Goal: Information Seeking & Learning: Learn about a topic

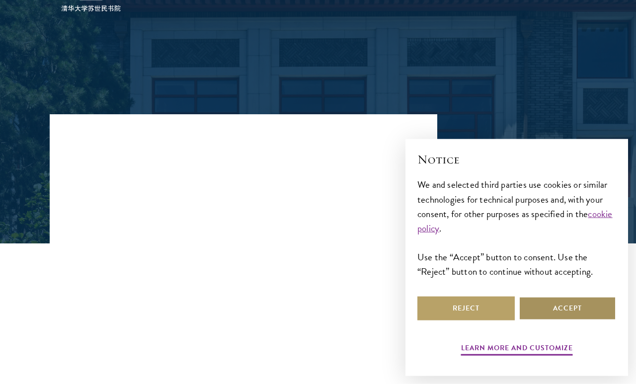
click at [573, 321] on button "Accept" at bounding box center [567, 309] width 97 height 24
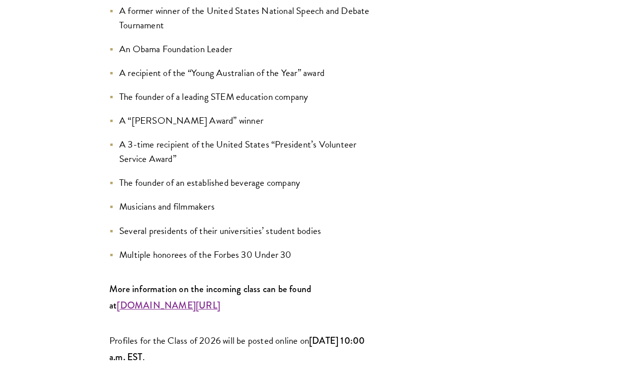
scroll to position [1297, 0]
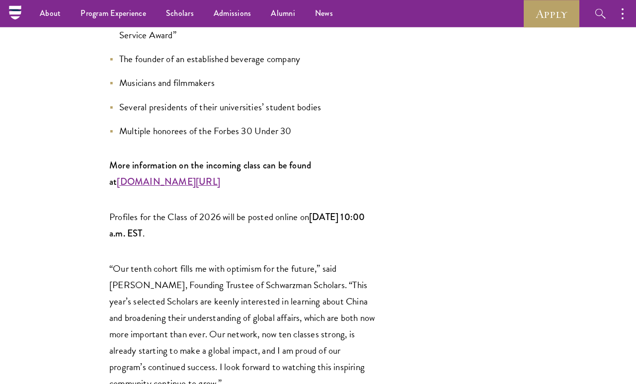
scroll to position [1377, 0]
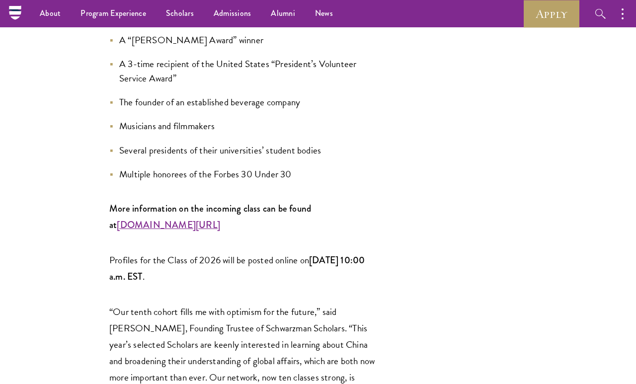
click at [220, 218] on strong "[DOMAIN_NAME][URL]" at bounding box center [168, 224] width 103 height 13
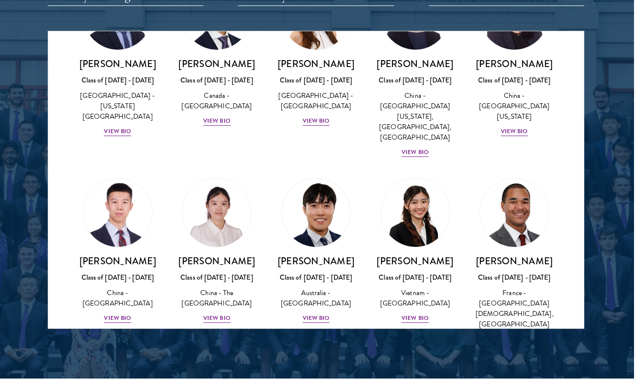
scroll to position [2838, 0]
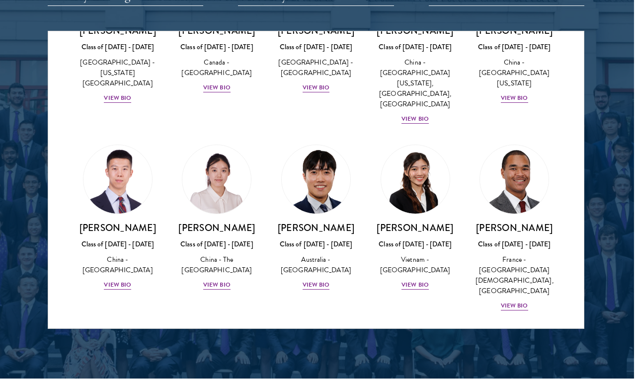
click at [382, 332] on img at bounding box center [415, 366] width 69 height 69
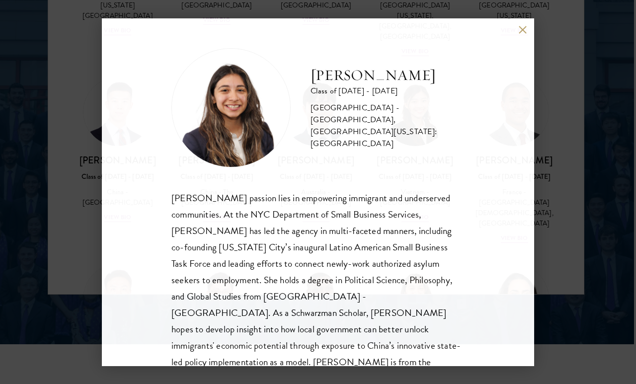
scroll to position [1285, 2]
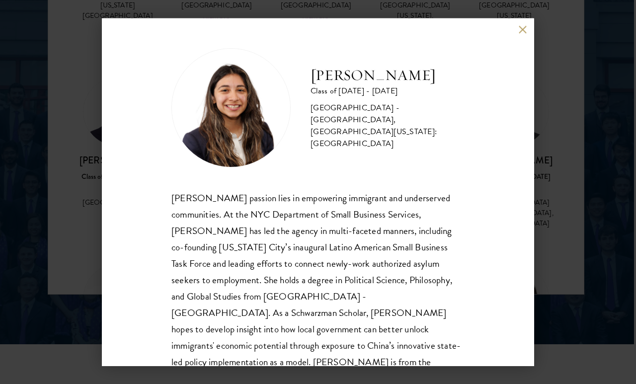
click at [518, 37] on div "[PERSON_NAME] Class of [DATE] - [DATE] [GEOGRAPHIC_DATA] - [GEOGRAPHIC_DATA], […" at bounding box center [318, 192] width 432 height 348
click at [525, 29] on button at bounding box center [522, 30] width 8 height 8
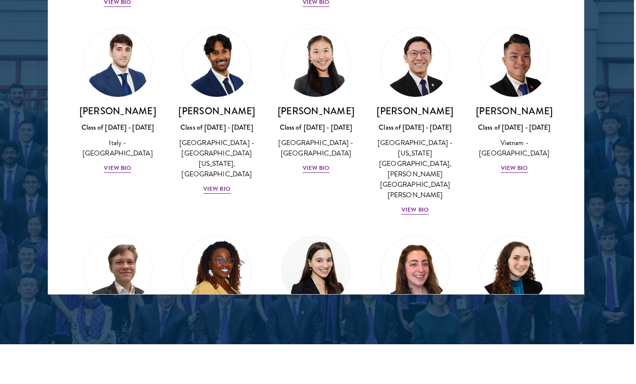
scroll to position [3666, 0]
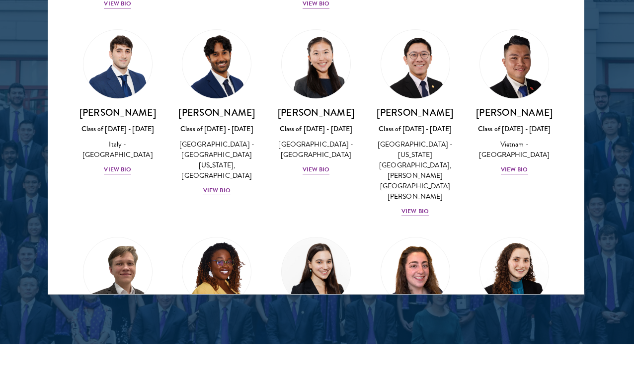
click at [330, 362] on div "View Bio" at bounding box center [316, 366] width 27 height 9
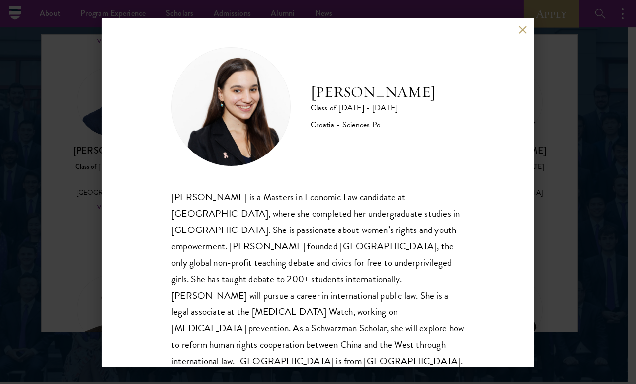
scroll to position [1245, 10]
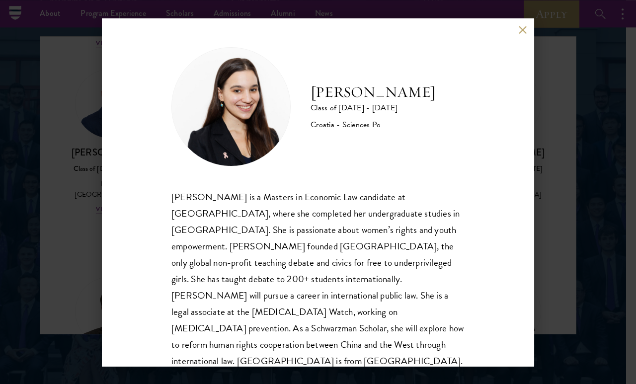
click at [532, 46] on div "[PERSON_NAME] Class of [DATE] - [DATE] Croatia - Sciences Po [PERSON_NAME] is a…" at bounding box center [318, 192] width 432 height 348
click at [524, 34] on button at bounding box center [522, 30] width 8 height 8
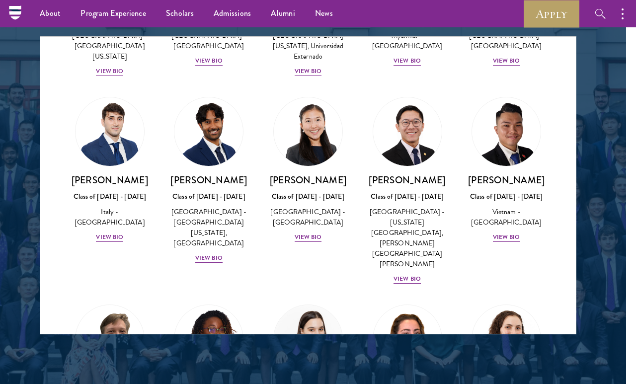
scroll to position [3640, 0]
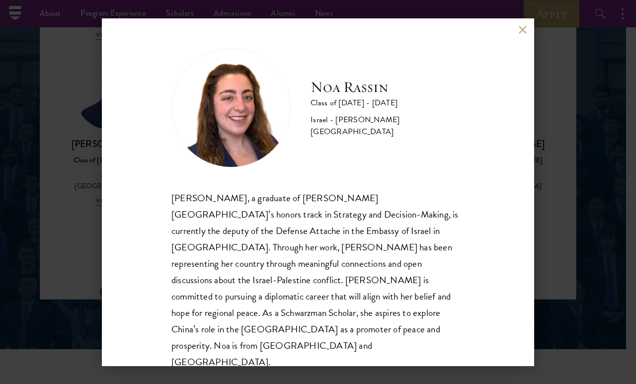
scroll to position [1260, 10]
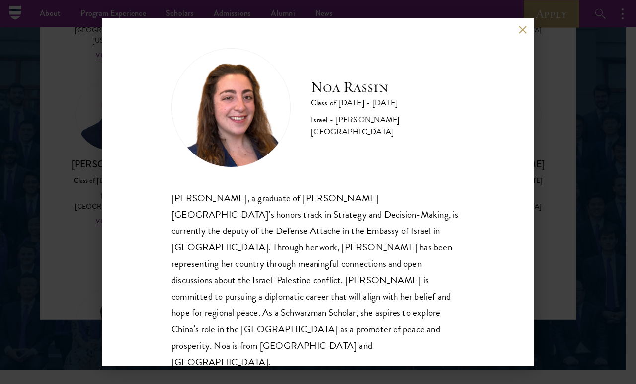
click at [534, 54] on div "[PERSON_NAME] Class of [DATE] - [DATE] Israel - [PERSON_NAME][GEOGRAPHIC_DATA] …" at bounding box center [318, 192] width 636 height 384
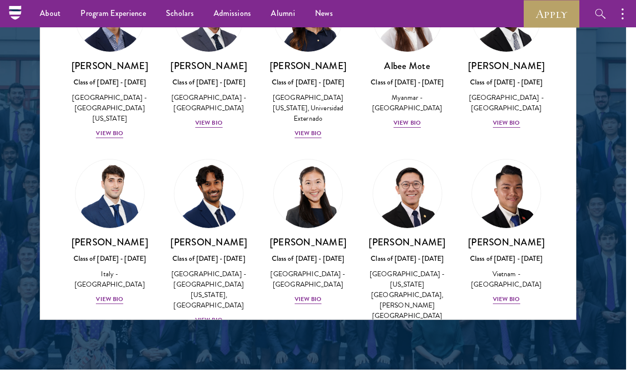
scroll to position [3558, 0]
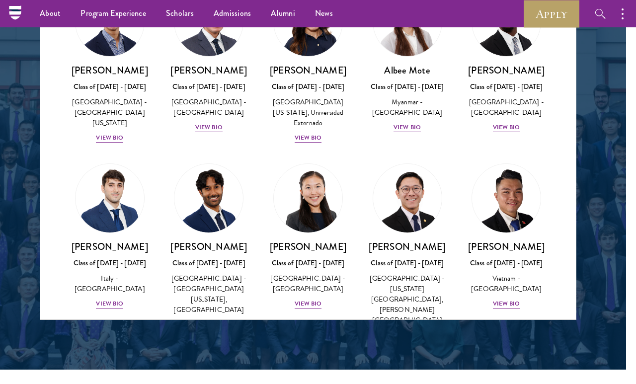
click at [519, 299] on div "View Bio" at bounding box center [506, 303] width 27 height 9
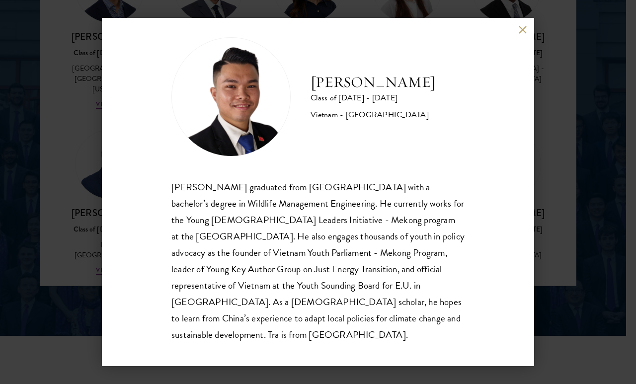
scroll to position [12, 0]
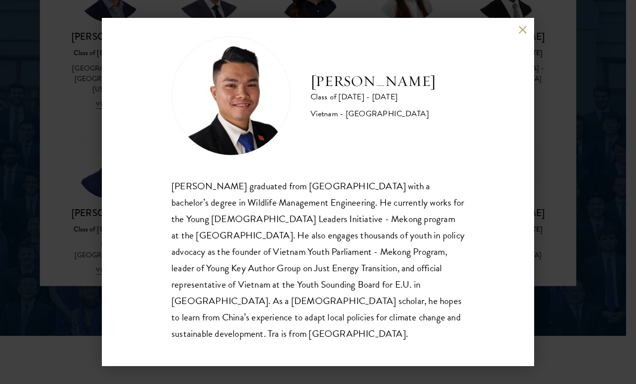
click at [533, 31] on div "[PERSON_NAME] Class of [DATE] - [DATE] [GEOGRAPHIC_DATA] - [GEOGRAPHIC_DATA] [P…" at bounding box center [318, 192] width 432 height 348
click at [528, 27] on div "[PERSON_NAME] Class of [DATE] - [DATE] [GEOGRAPHIC_DATA] - [GEOGRAPHIC_DATA] [P…" at bounding box center [318, 192] width 432 height 348
click at [523, 27] on button at bounding box center [522, 30] width 8 height 8
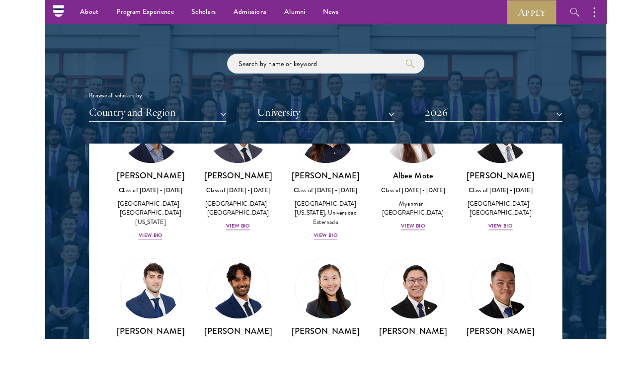
scroll to position [1140, 0]
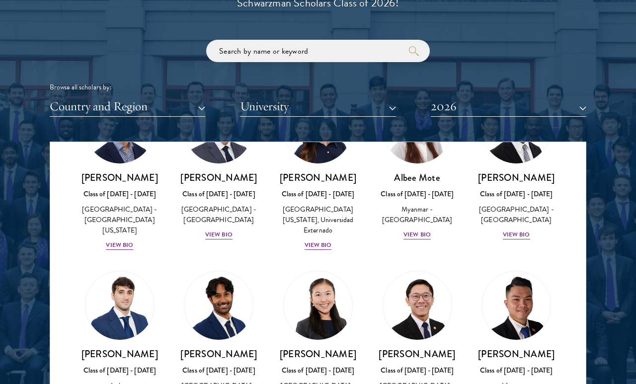
click at [97, 96] on button "Country and Region" at bounding box center [128, 106] width 156 height 20
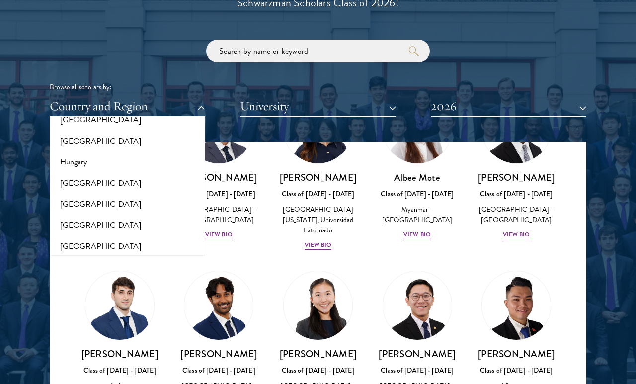
scroll to position [732, 0]
click at [83, 193] on button "[GEOGRAPHIC_DATA]" at bounding box center [128, 203] width 150 height 21
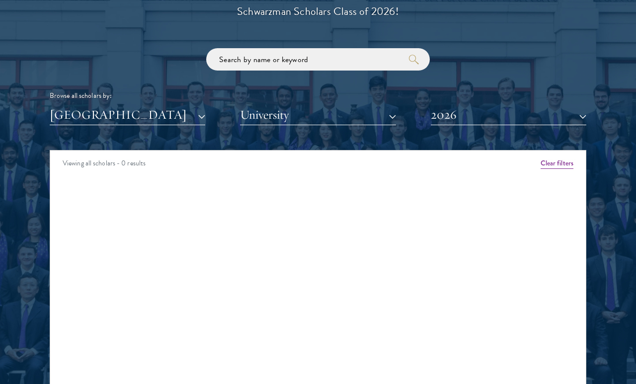
scroll to position [1122, 0]
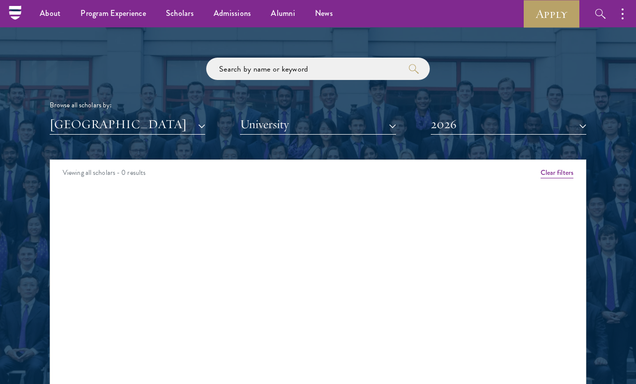
click at [378, 123] on button "University" at bounding box center [318, 124] width 156 height 20
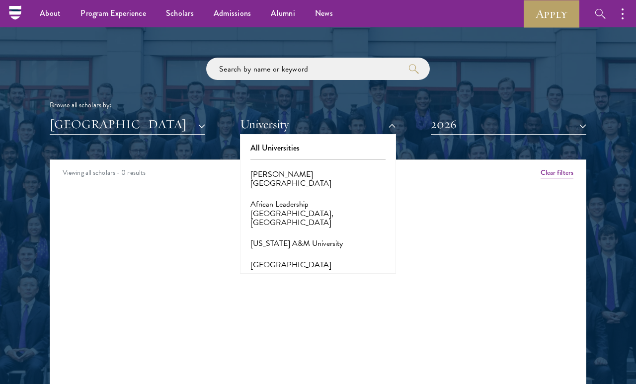
click at [359, 143] on button "All Universities" at bounding box center [318, 148] width 150 height 21
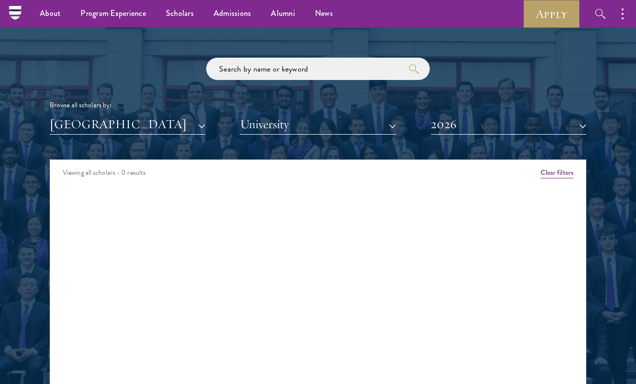
click at [479, 114] on button "2026" at bounding box center [509, 124] width 156 height 20
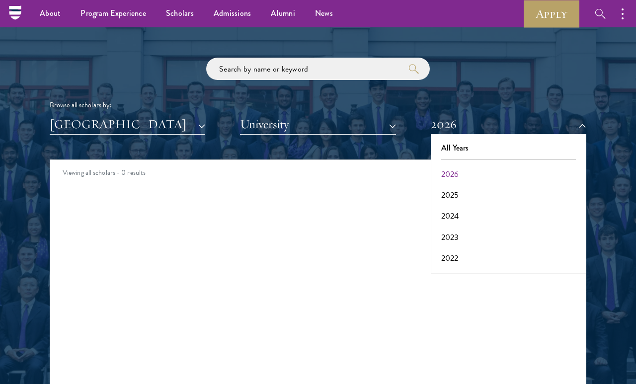
click at [477, 143] on button "All Years" at bounding box center [509, 148] width 150 height 21
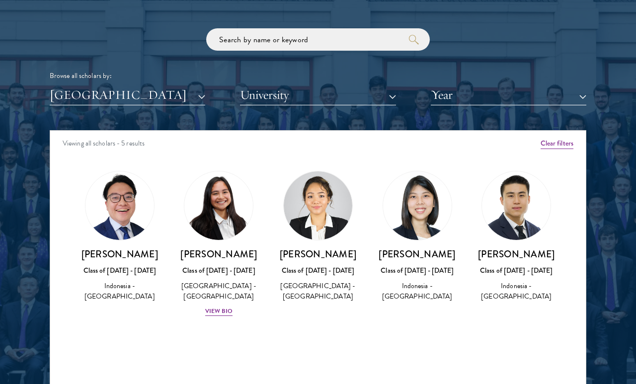
scroll to position [1152, 0]
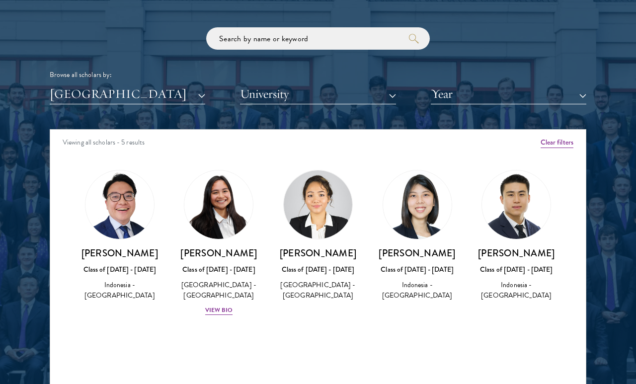
click at [214, 306] on div "View Bio" at bounding box center [218, 310] width 27 height 9
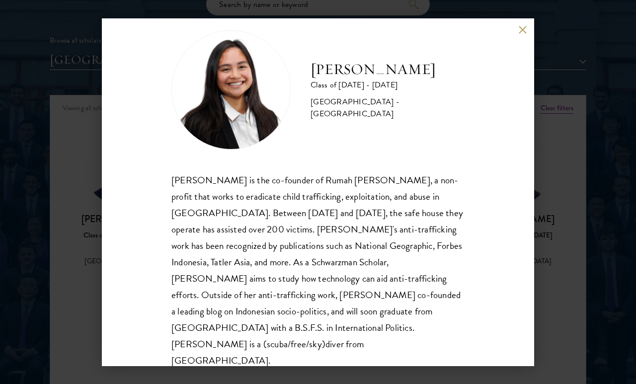
scroll to position [17, 0]
click at [525, 30] on button at bounding box center [522, 30] width 8 height 8
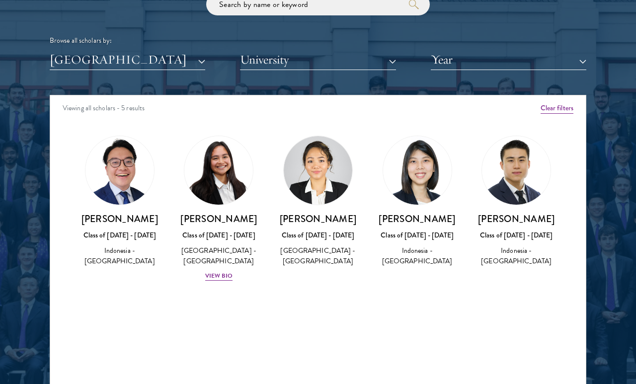
click at [424, 184] on img at bounding box center [417, 170] width 69 height 69
click at [430, 222] on h3 "[PERSON_NAME]" at bounding box center [418, 219] width 80 height 12
click at [419, 185] on img at bounding box center [417, 170] width 69 height 69
click at [420, 223] on div "[PERSON_NAME] Class of [DATE] - [DATE] Indonesia - [GEOGRAPHIC_DATA]" at bounding box center [418, 240] width 80 height 55
click at [426, 188] on img at bounding box center [417, 170] width 69 height 69
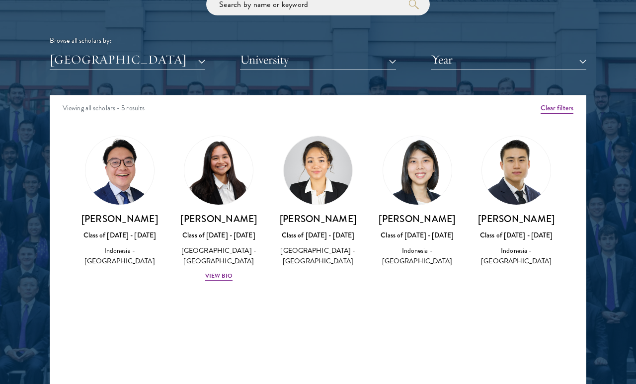
click at [530, 174] on img at bounding box center [516, 170] width 69 height 69
click at [547, 169] on img at bounding box center [516, 170] width 69 height 69
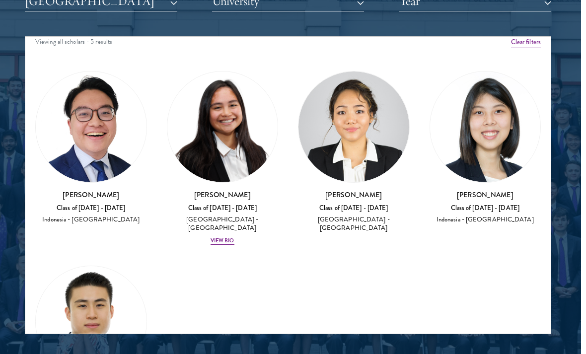
scroll to position [7, 0]
